Goal: Book appointment/travel/reservation

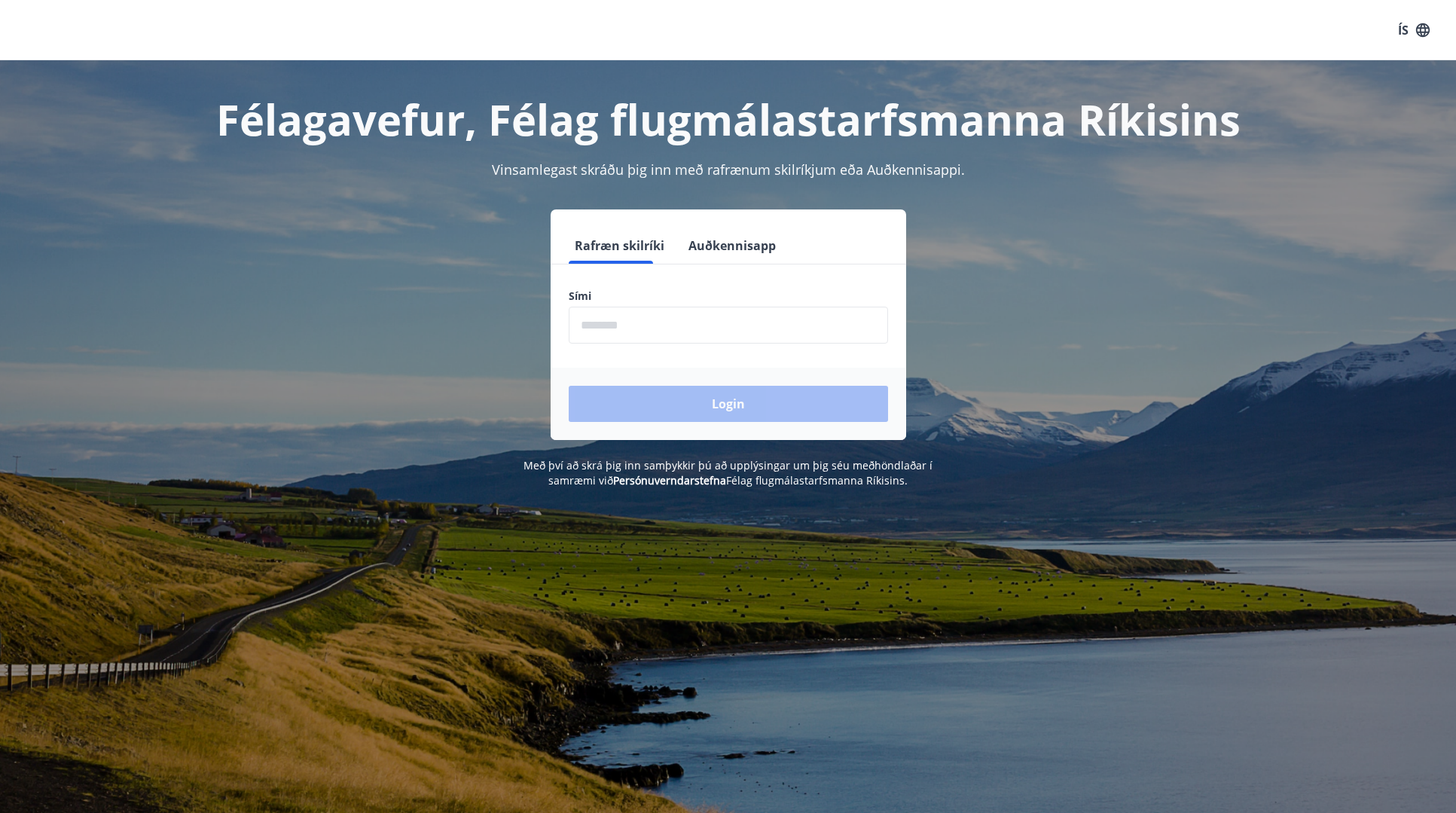
click at [699, 326] on input "phone" at bounding box center [728, 325] width 319 height 37
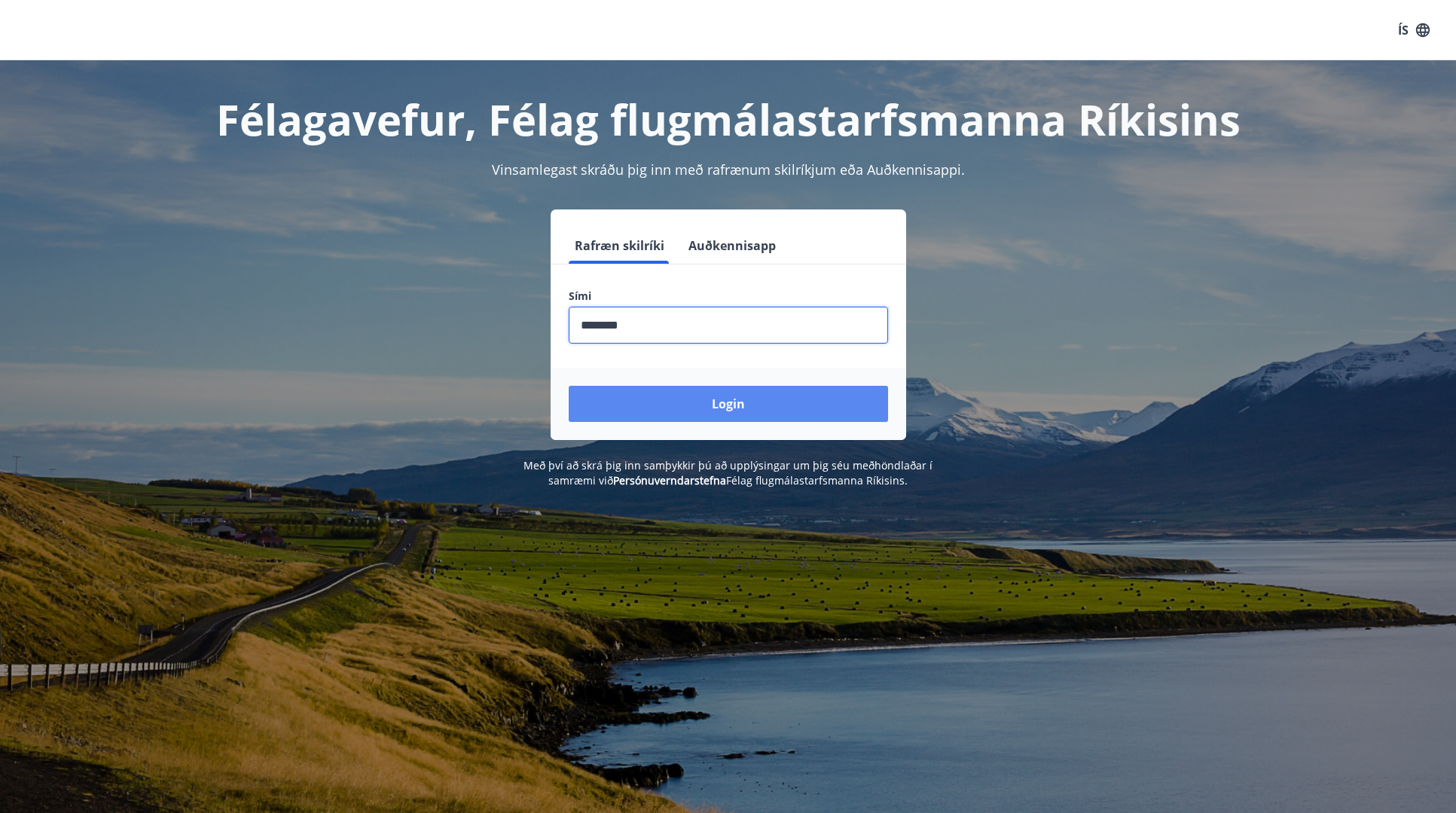
type input "********"
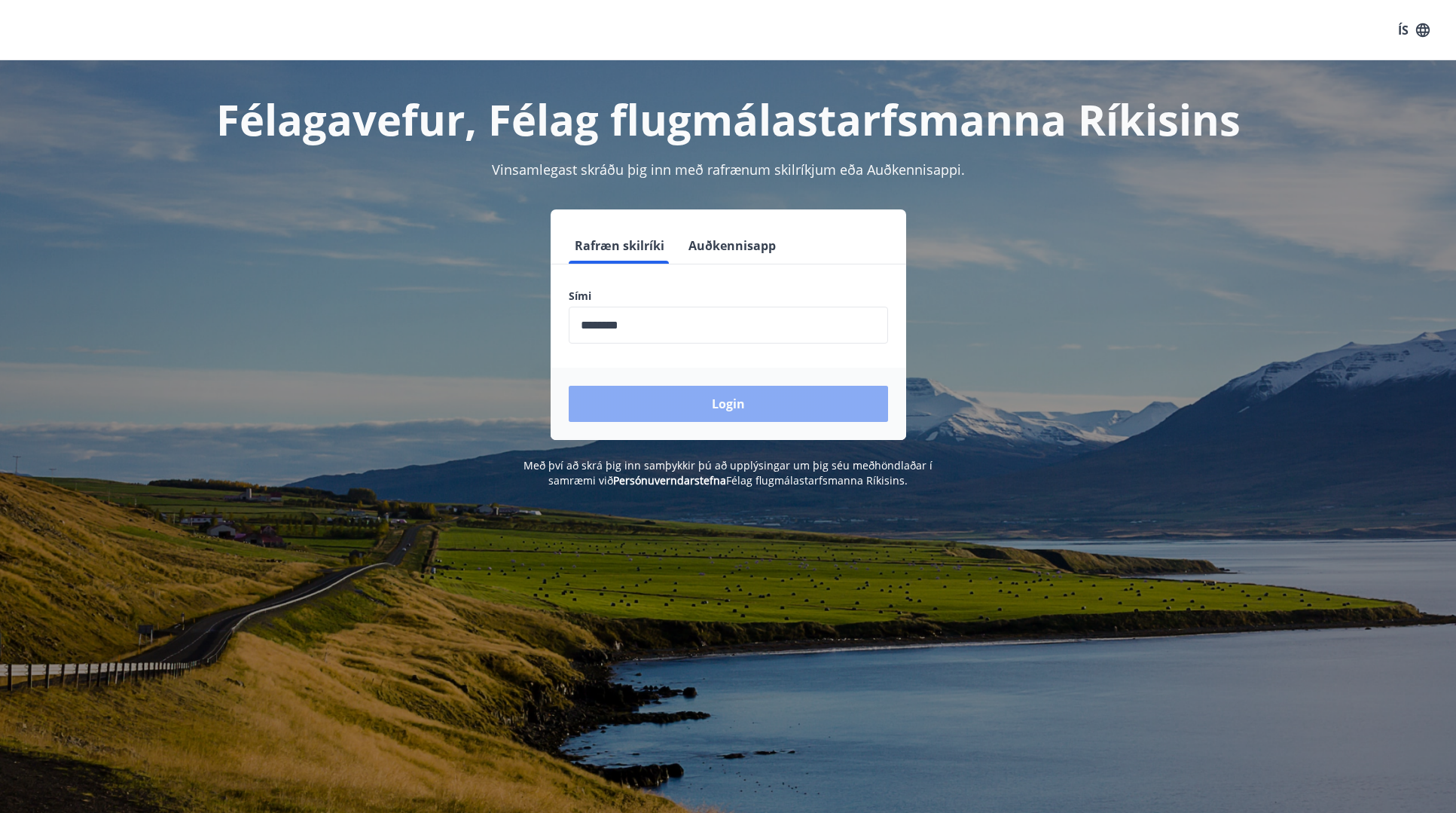
click at [700, 400] on button "Login" at bounding box center [728, 404] width 319 height 37
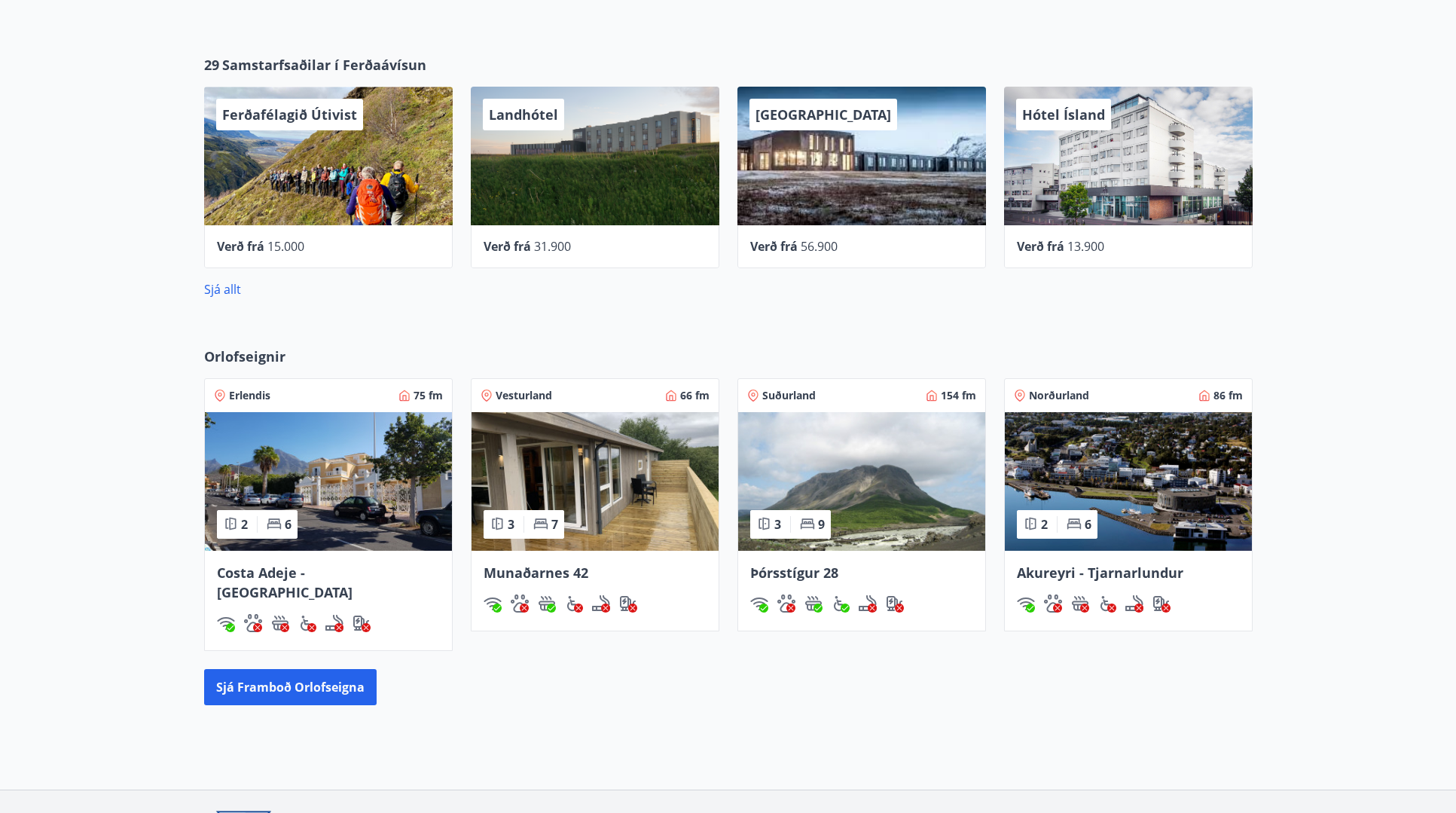
scroll to position [602, 0]
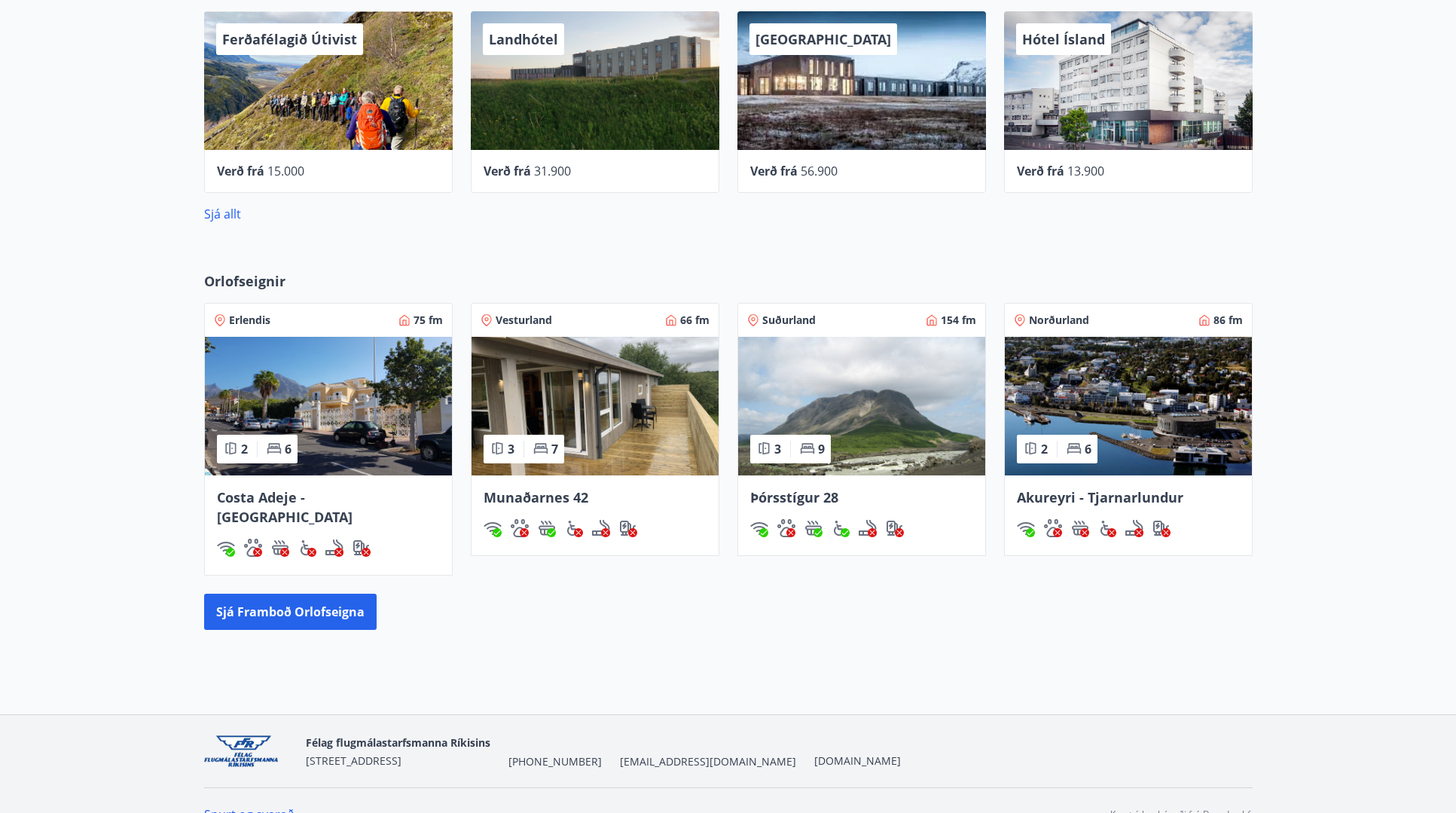
click at [1223, 415] on img at bounding box center [1128, 406] width 247 height 139
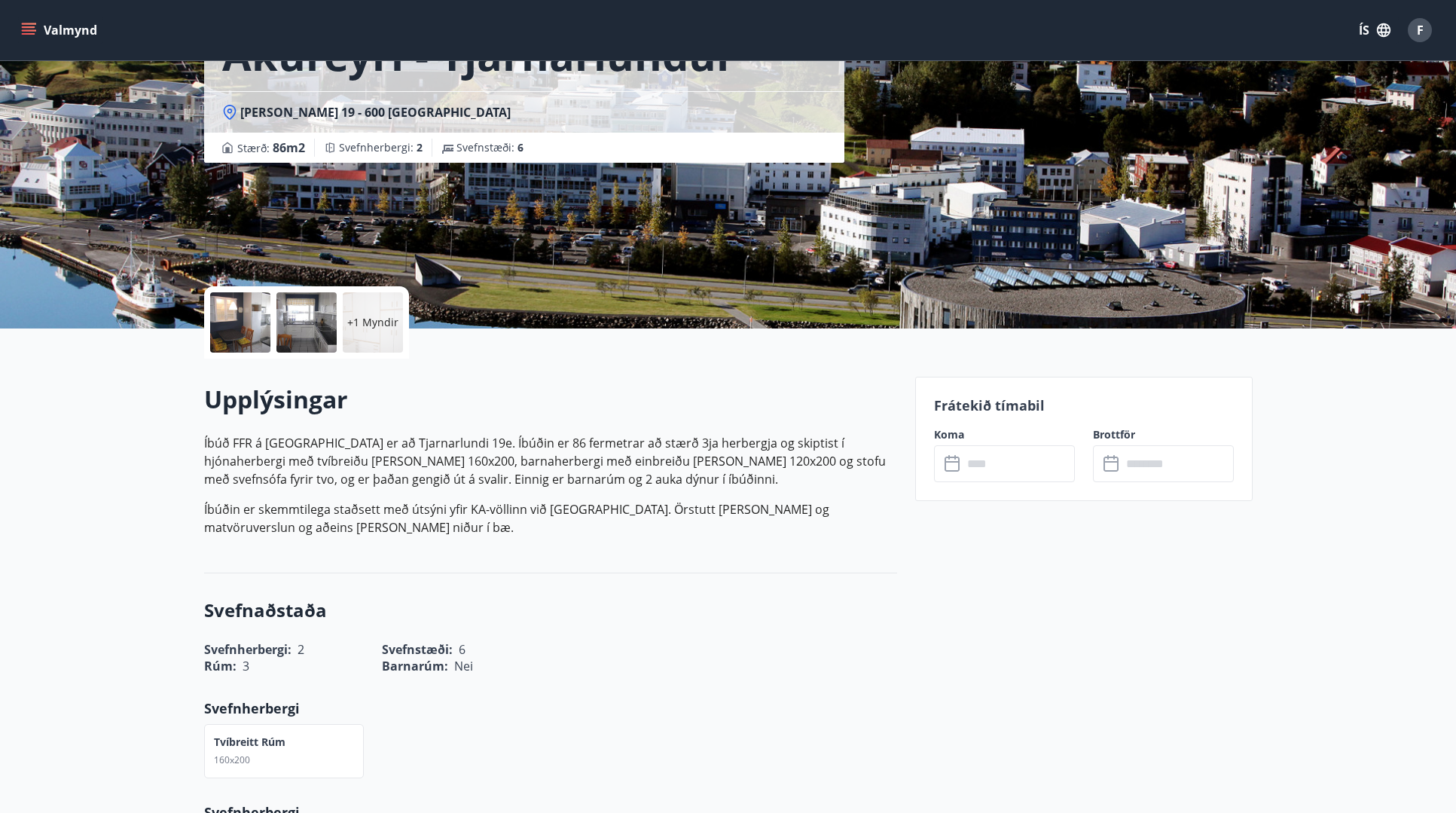
scroll to position [151, 0]
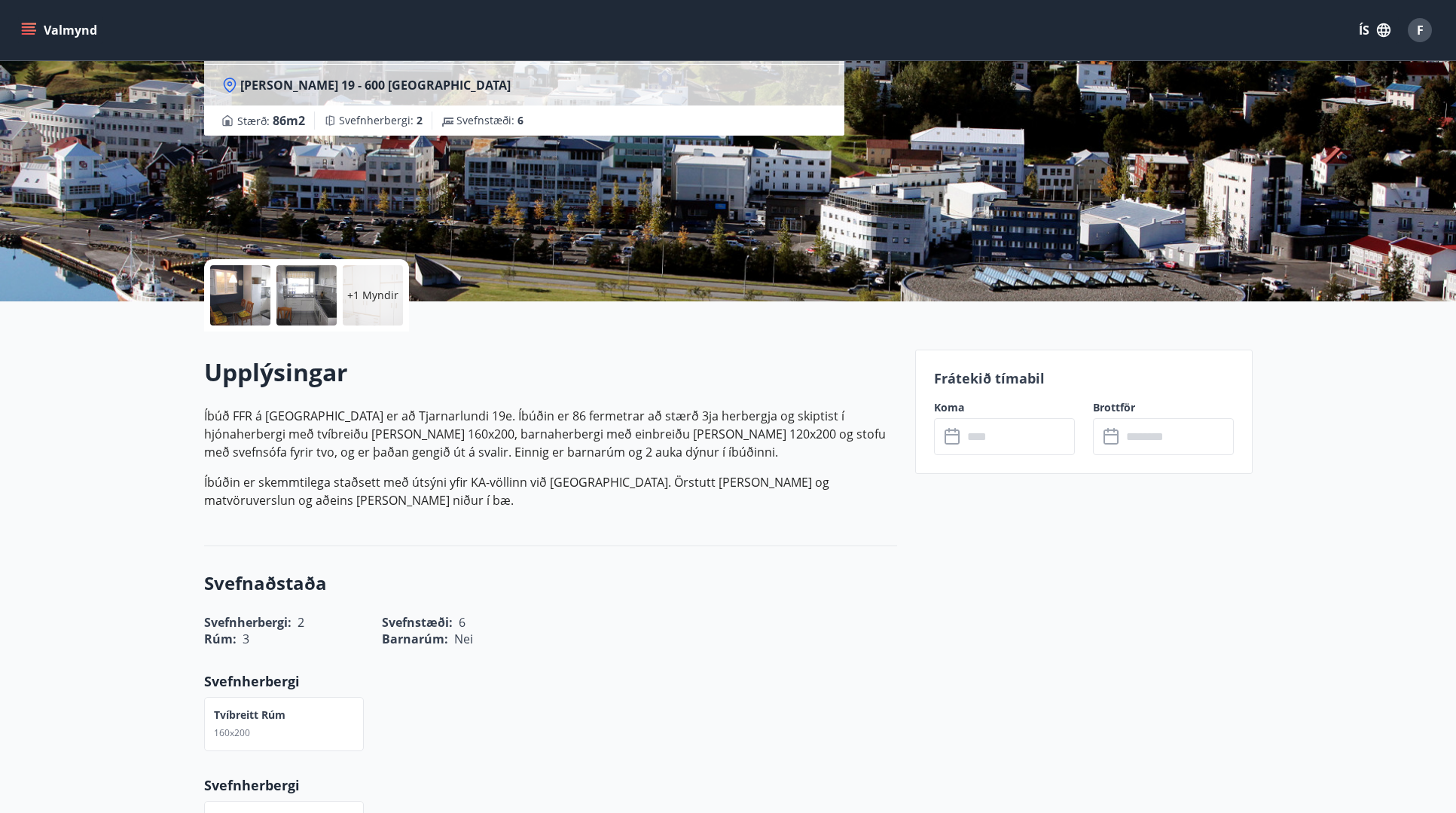
click at [966, 434] on input "text" at bounding box center [1018, 437] width 113 height 37
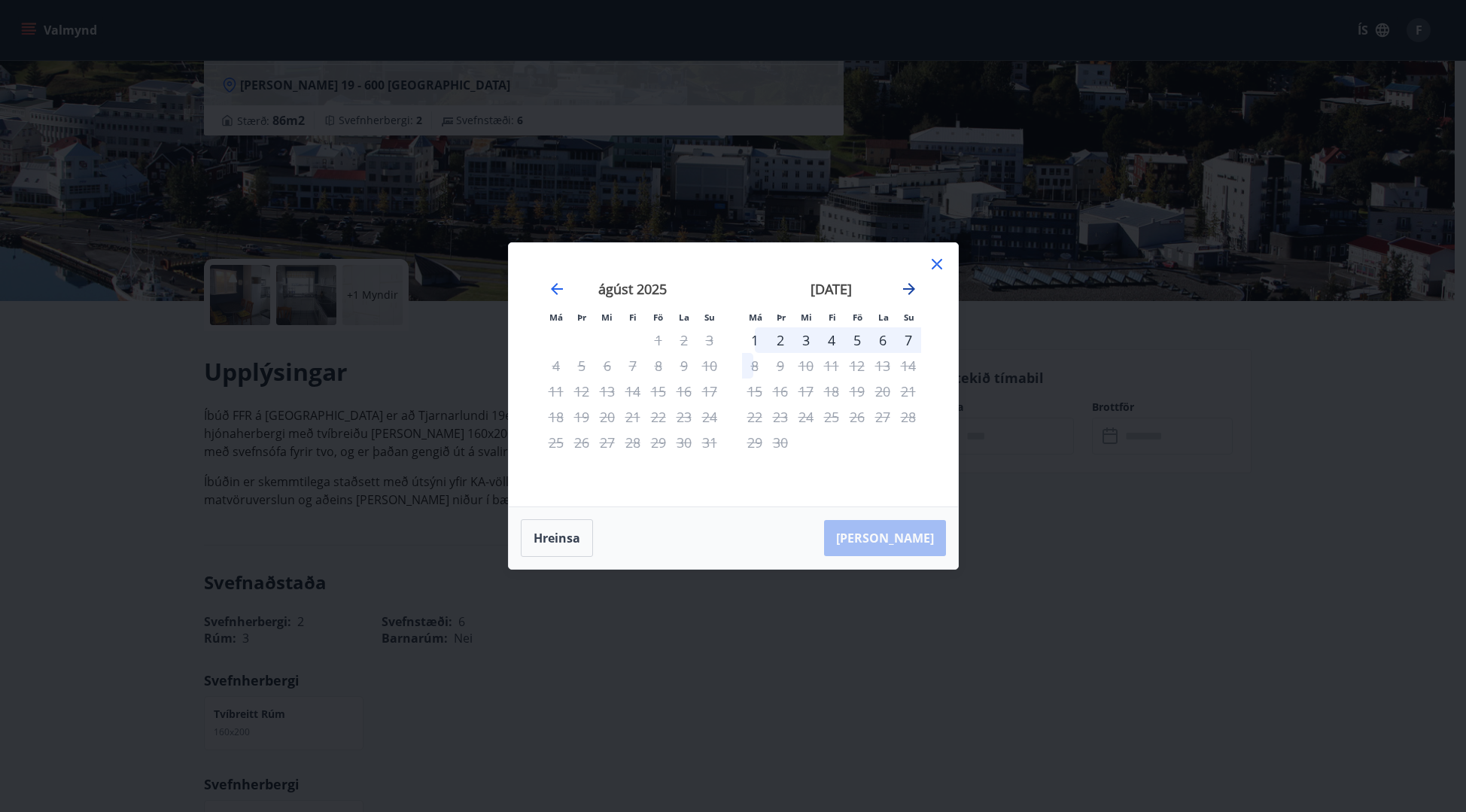
click at [910, 297] on icon "Move forward to switch to the next month." at bounding box center [909, 288] width 18 height 18
click at [553, 286] on icon "Move backward to switch to the previous month." at bounding box center [557, 288] width 18 height 18
click at [913, 283] on icon "Move forward to switch to the next month." at bounding box center [909, 288] width 18 height 18
click at [555, 287] on icon "Move backward to switch to the previous month." at bounding box center [557, 288] width 18 height 18
click at [932, 265] on icon at bounding box center [936, 263] width 18 height 18
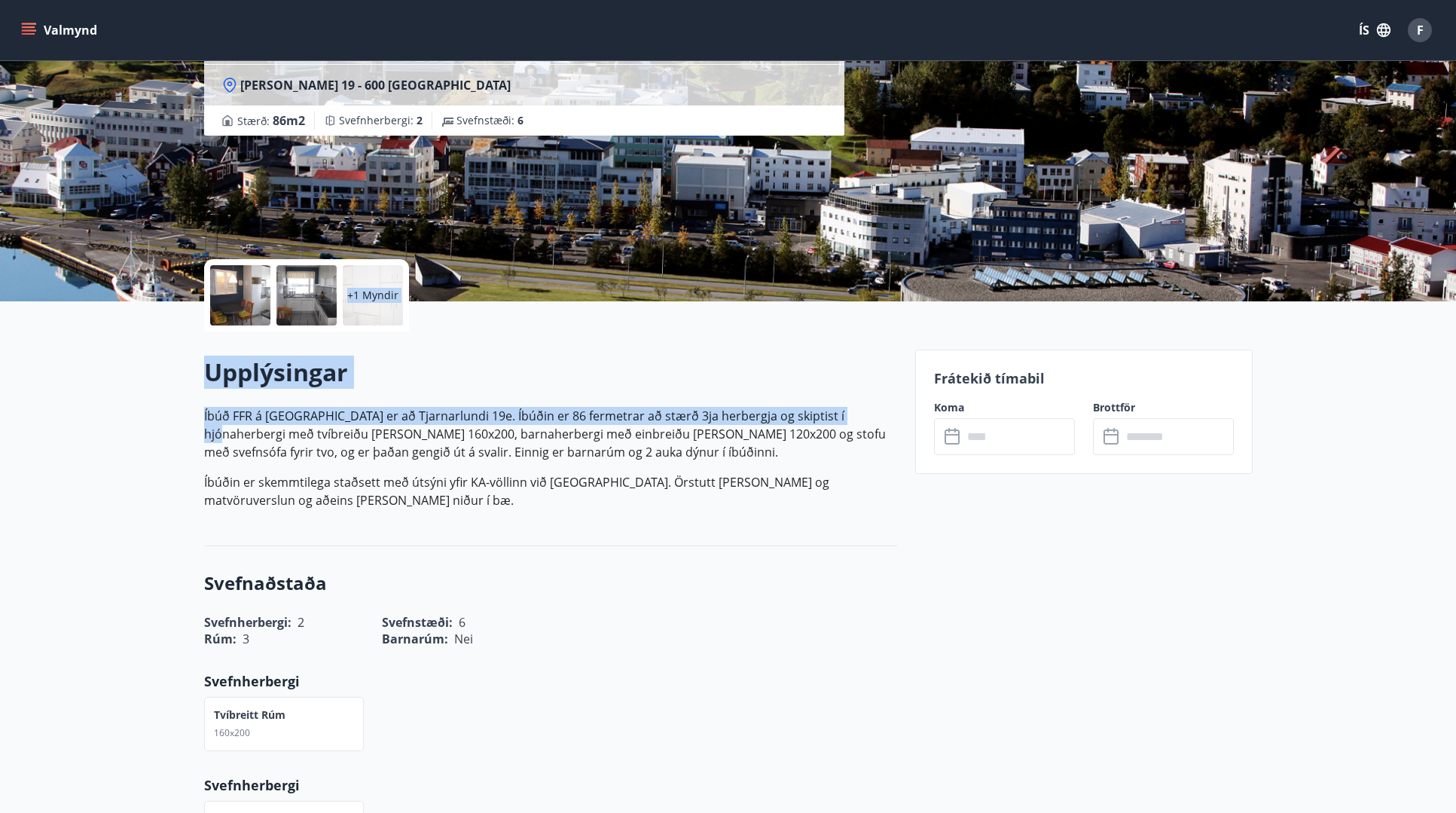
drag, startPoint x: 959, startPoint y: 269, endPoint x: 846, endPoint y: 406, distance: 177.6
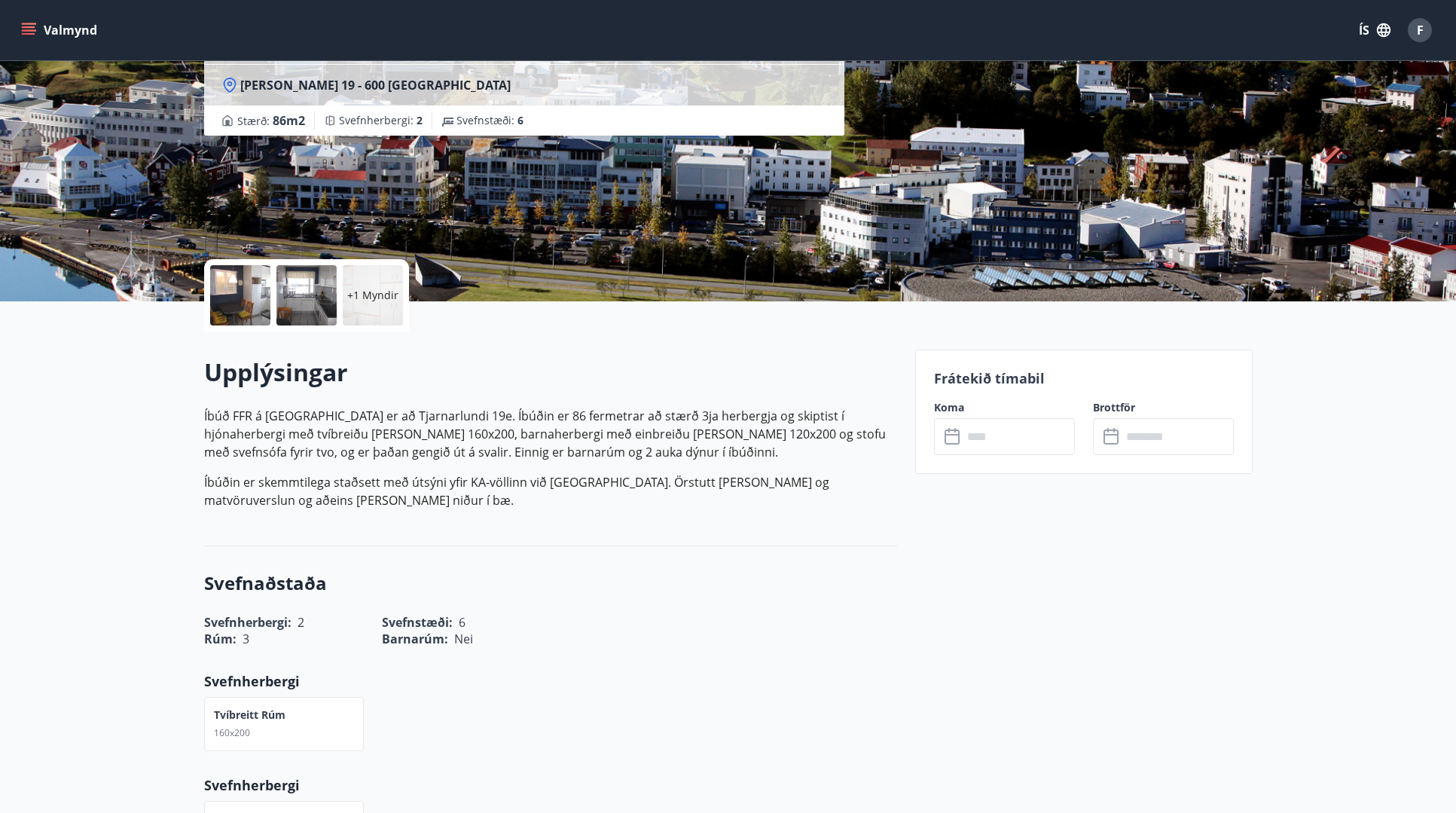
click at [809, 509] on p "Íbúðin er skemmtilega staðsett með útsýni yfir KA-völlinn við [GEOGRAPHIC_DATA]…" at bounding box center [550, 492] width 692 height 37
drag, startPoint x: 436, startPoint y: 425, endPoint x: 471, endPoint y: 425, distance: 35.0
click at [471, 425] on p "Íbúð FFR á [GEOGRAPHIC_DATA] er að Tjarnarlundi 19e. Íbúðin er 86 fermetrar að …" at bounding box center [550, 434] width 692 height 54
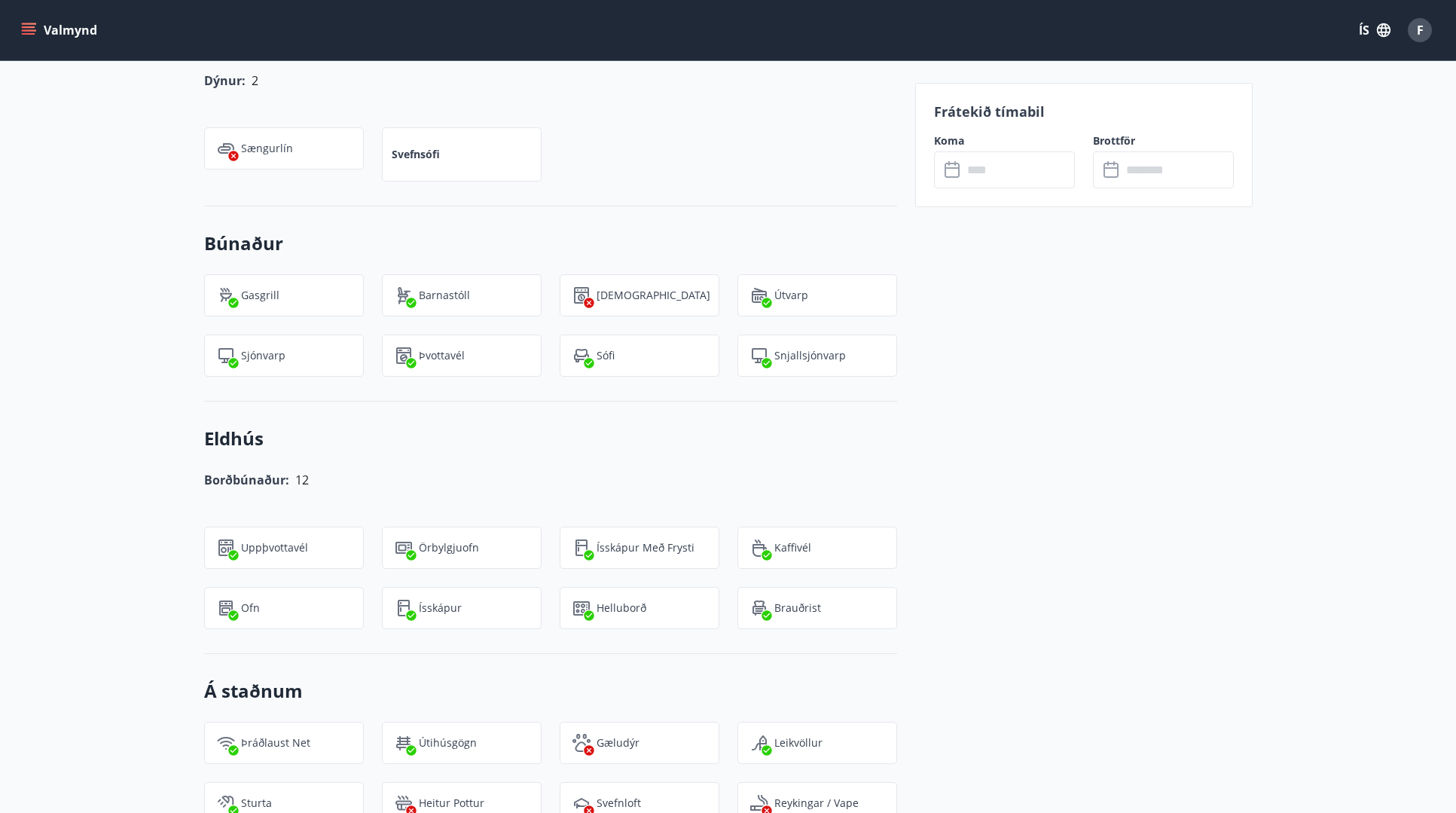
scroll to position [1054, 0]
